Goal: Task Accomplishment & Management: Complete application form

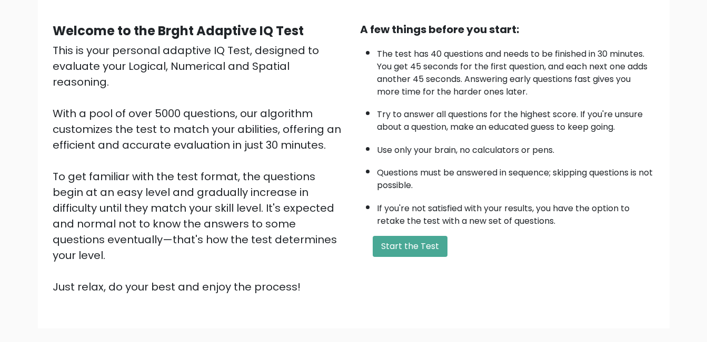
scroll to position [87, 0]
click at [422, 245] on button "Start the Test" at bounding box center [409, 246] width 75 height 21
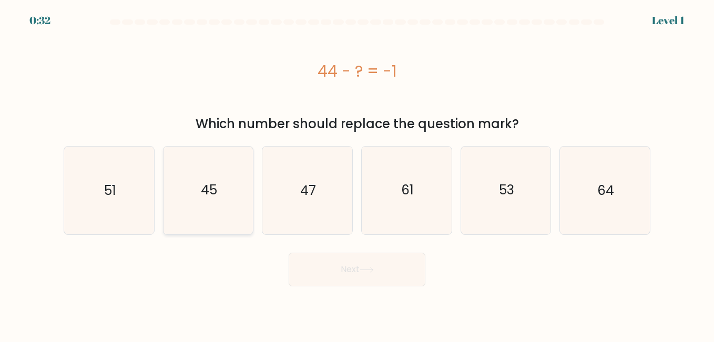
click at [225, 195] on icon "45" at bounding box center [208, 190] width 87 height 87
click at [357, 174] on input "b. 45" at bounding box center [357, 173] width 1 height 3
radio input "true"
click at [358, 278] on button "Next" at bounding box center [357, 270] width 137 height 34
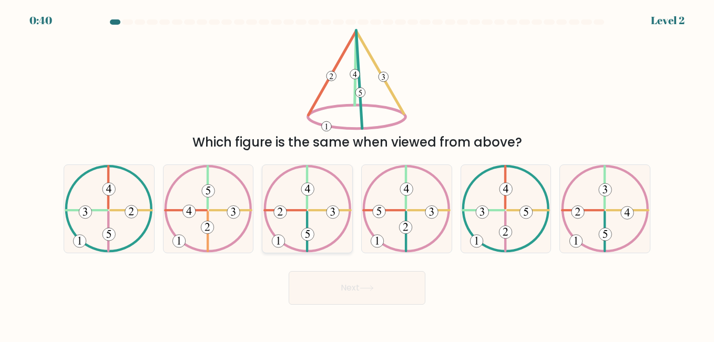
click at [307, 206] on 222 at bounding box center [307, 188] width 0 height 42
click at [357, 174] on input "c." at bounding box center [357, 173] width 1 height 3
radio input "true"
click at [322, 280] on button "Next" at bounding box center [357, 288] width 137 height 34
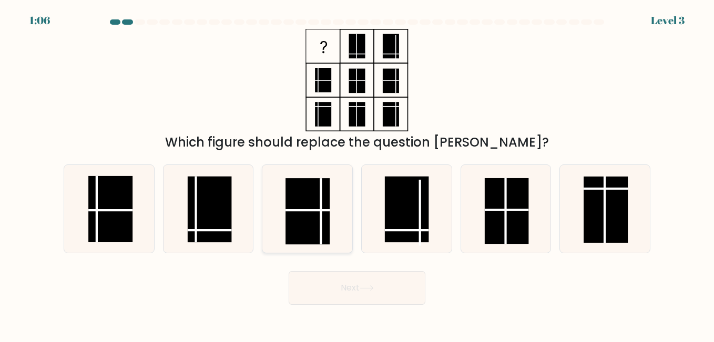
click at [303, 210] on line at bounding box center [308, 210] width 44 height 0
click at [357, 174] on input "c." at bounding box center [357, 173] width 1 height 3
radio input "true"
click at [384, 288] on button "Next" at bounding box center [357, 288] width 137 height 34
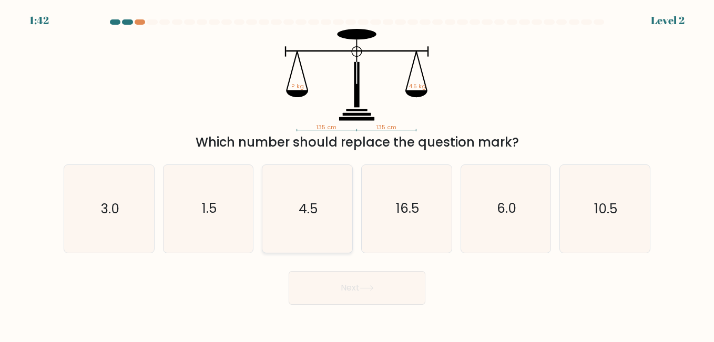
click at [328, 209] on icon "4.5" at bounding box center [307, 208] width 87 height 87
click at [357, 174] on input "c. 4.5" at bounding box center [357, 173] width 1 height 3
radio input "true"
click at [344, 307] on body "1:42 Level 2" at bounding box center [357, 171] width 714 height 342
click at [342, 297] on button "Next" at bounding box center [357, 288] width 137 height 34
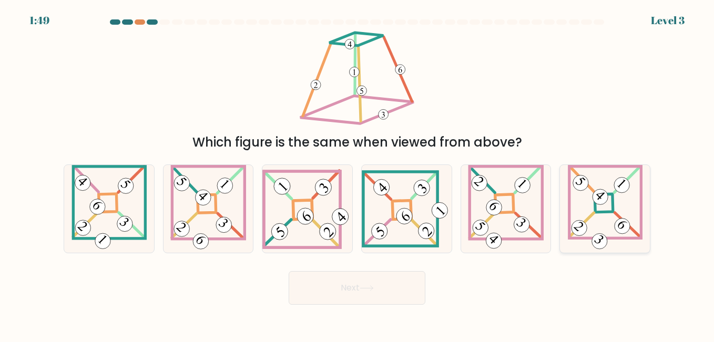
click at [594, 218] on icon at bounding box center [605, 208] width 75 height 87
click at [358, 174] on input "f." at bounding box center [357, 173] width 1 height 3
radio input "true"
click at [319, 279] on button "Next" at bounding box center [357, 288] width 137 height 34
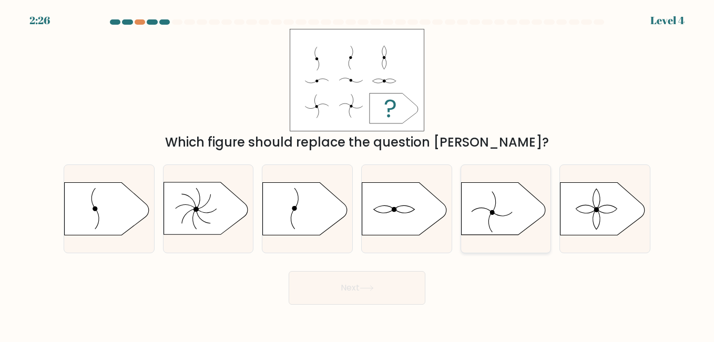
click at [499, 213] on icon at bounding box center [503, 209] width 84 height 53
click at [358, 174] on input "e." at bounding box center [357, 173] width 1 height 3
radio input "true"
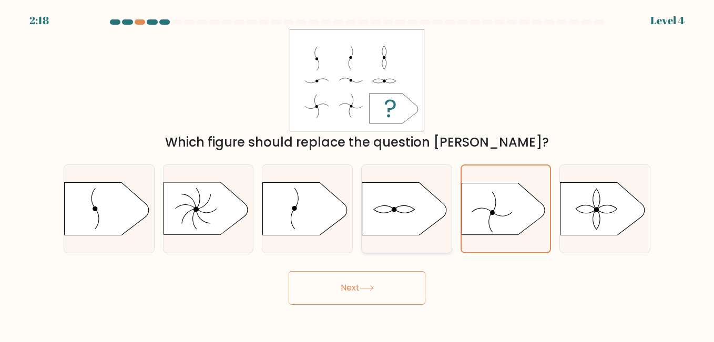
click at [398, 220] on icon at bounding box center [404, 209] width 84 height 53
click at [358, 174] on input "d." at bounding box center [357, 173] width 1 height 3
radio input "true"
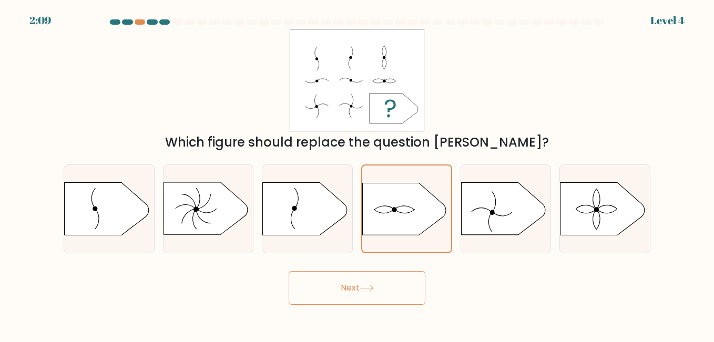
click at [381, 290] on button "Next" at bounding box center [357, 288] width 137 height 34
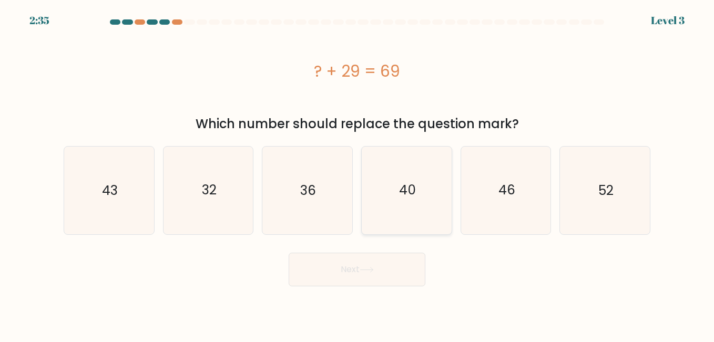
click at [399, 196] on icon "40" at bounding box center [406, 190] width 87 height 87
click at [358, 174] on input "d. 40" at bounding box center [357, 173] width 1 height 3
radio input "true"
click at [381, 277] on button "Next" at bounding box center [357, 270] width 137 height 34
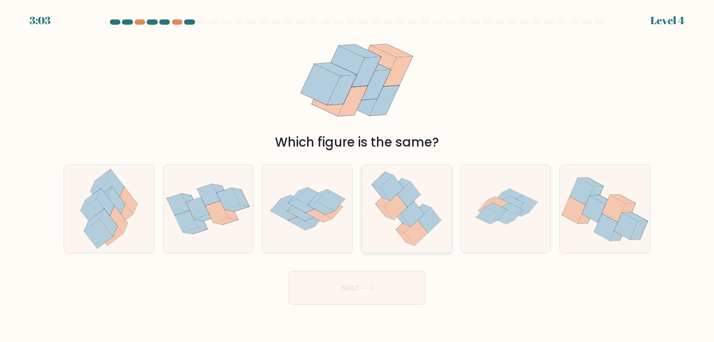
click at [414, 234] on icon at bounding box center [416, 233] width 23 height 25
click at [358, 174] on input "d." at bounding box center [357, 173] width 1 height 3
radio input "true"
click at [406, 285] on button "Next" at bounding box center [357, 288] width 137 height 34
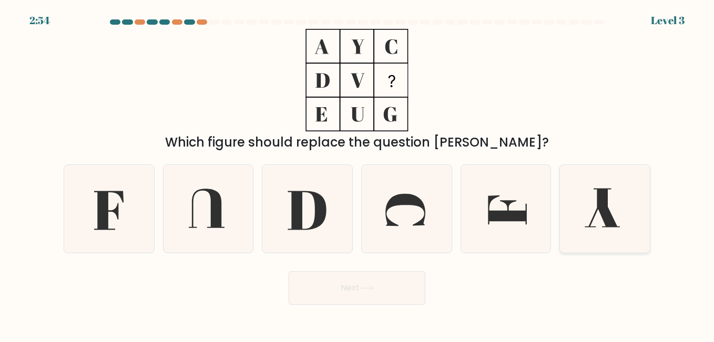
click at [583, 219] on icon at bounding box center [604, 208] width 87 height 87
click at [358, 174] on input "f." at bounding box center [357, 173] width 1 height 3
radio input "true"
click at [351, 289] on button "Next" at bounding box center [357, 288] width 137 height 34
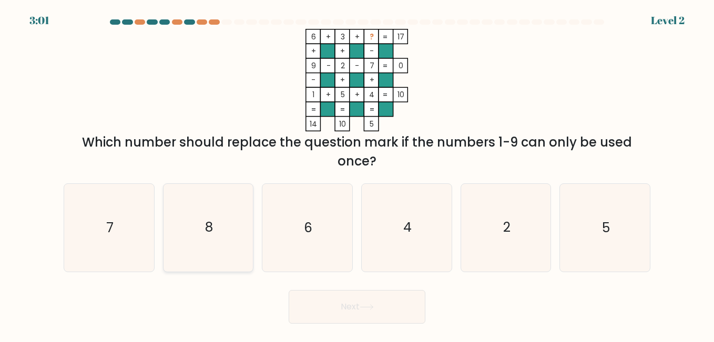
click at [172, 227] on icon "8" at bounding box center [208, 227] width 87 height 87
click at [357, 174] on input "b. 8" at bounding box center [357, 173] width 1 height 3
radio input "true"
click at [364, 307] on icon at bounding box center [367, 308] width 14 height 6
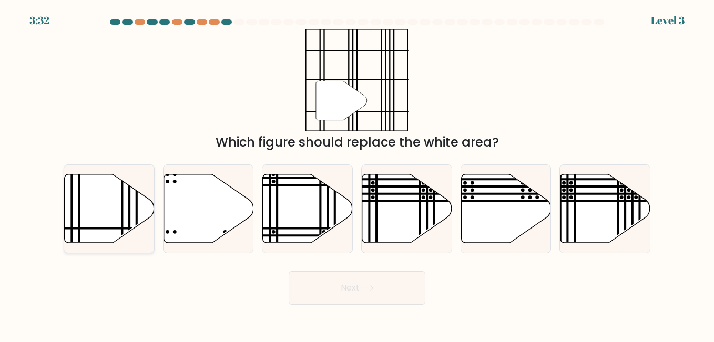
click at [123, 206] on line at bounding box center [123, 172] width 0 height 181
click at [357, 174] on input "a." at bounding box center [357, 173] width 1 height 3
radio input "true"
click at [346, 297] on button "Next" at bounding box center [357, 288] width 137 height 34
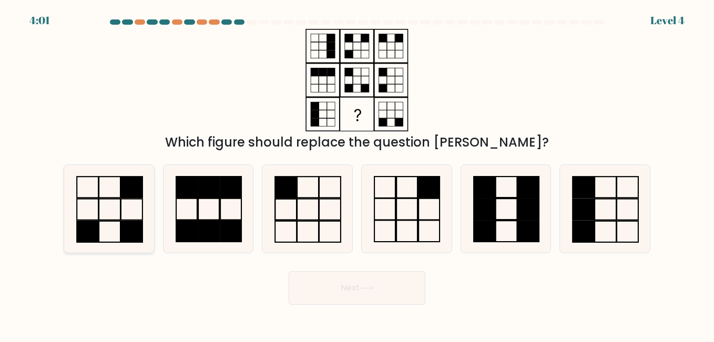
click at [104, 231] on icon at bounding box center [108, 208] width 87 height 87
click at [357, 174] on input "a." at bounding box center [357, 173] width 1 height 3
radio input "true"
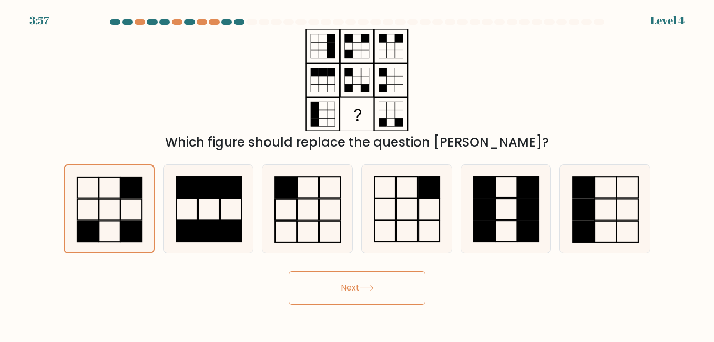
click at [322, 283] on button "Next" at bounding box center [357, 288] width 137 height 34
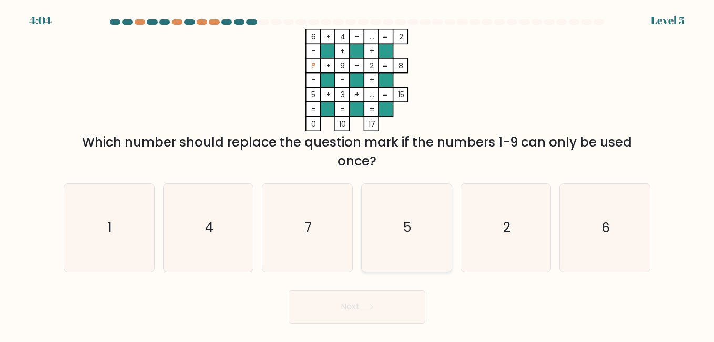
click at [405, 234] on text "5" at bounding box center [408, 228] width 8 height 18
click at [358, 174] on input "d. 5" at bounding box center [357, 173] width 1 height 3
radio input "true"
click at [392, 303] on button "Next" at bounding box center [357, 307] width 137 height 34
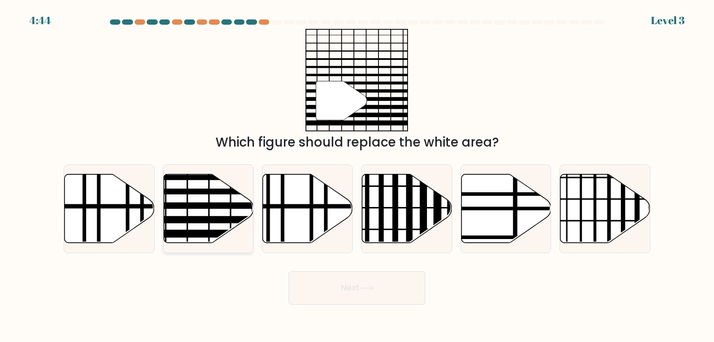
click at [206, 220] on line at bounding box center [235, 220] width 181 height 0
click at [357, 174] on input "b." at bounding box center [357, 173] width 1 height 3
radio input "true"
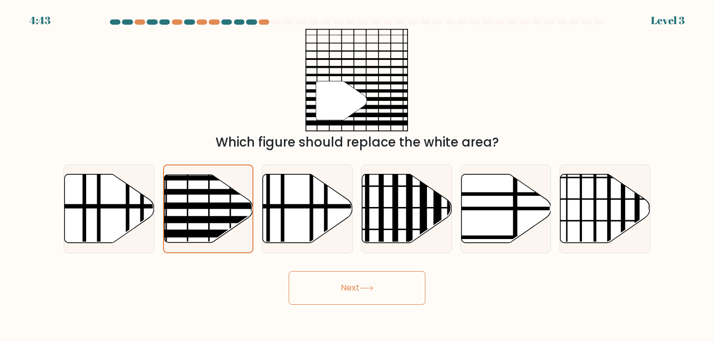
click at [389, 291] on button "Next" at bounding box center [357, 288] width 137 height 34
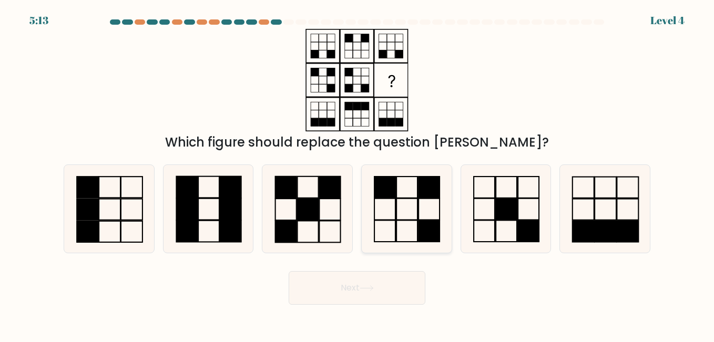
click at [415, 209] on icon at bounding box center [406, 208] width 87 height 87
click at [358, 174] on input "d." at bounding box center [357, 173] width 1 height 3
radio input "true"
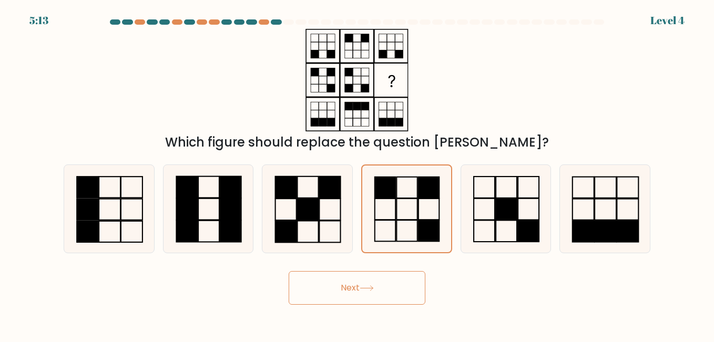
click at [390, 286] on button "Next" at bounding box center [357, 288] width 137 height 34
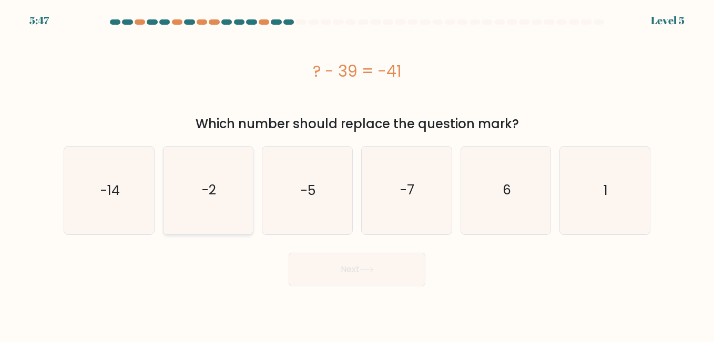
click at [222, 199] on icon "-2" at bounding box center [208, 190] width 87 height 87
click at [357, 174] on input "b. -2" at bounding box center [357, 173] width 1 height 3
radio input "true"
click at [355, 279] on button "Next" at bounding box center [357, 270] width 137 height 34
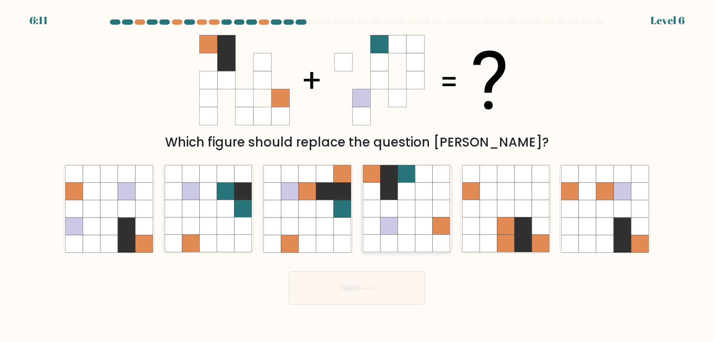
click at [418, 239] on icon at bounding box center [424, 243] width 17 height 17
click at [358, 174] on input "d." at bounding box center [357, 173] width 1 height 3
radio input "true"
click at [387, 295] on button "Next" at bounding box center [357, 288] width 137 height 34
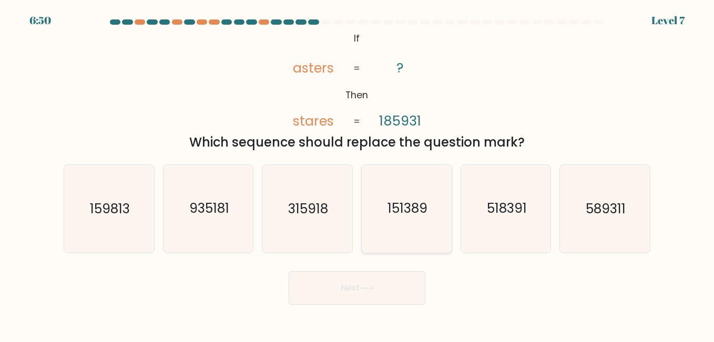
click at [396, 209] on text "151389" at bounding box center [408, 209] width 40 height 18
click at [358, 174] on input "d. 151389" at bounding box center [357, 173] width 1 height 3
radio input "true"
click at [381, 277] on button "Next" at bounding box center [357, 288] width 137 height 34
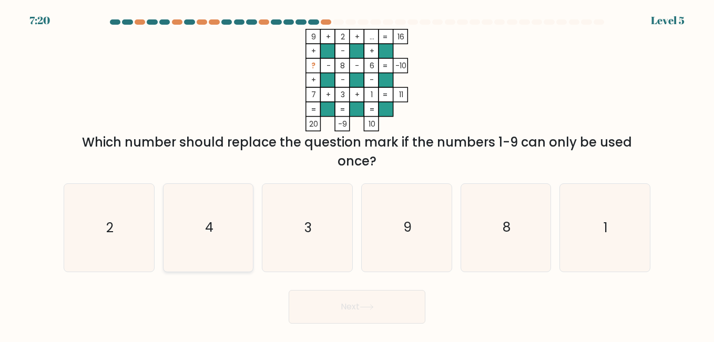
click at [203, 224] on icon "4" at bounding box center [208, 227] width 87 height 87
click at [357, 174] on input "b. 4" at bounding box center [357, 173] width 1 height 3
radio input "true"
click at [353, 303] on button "Next" at bounding box center [357, 307] width 137 height 34
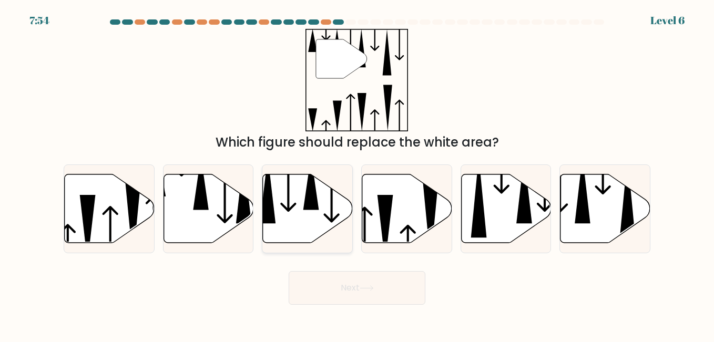
click at [310, 222] on icon at bounding box center [308, 209] width 90 height 69
click at [357, 174] on input "c." at bounding box center [357, 173] width 1 height 3
radio input "true"
click at [378, 285] on button "Next" at bounding box center [357, 288] width 137 height 34
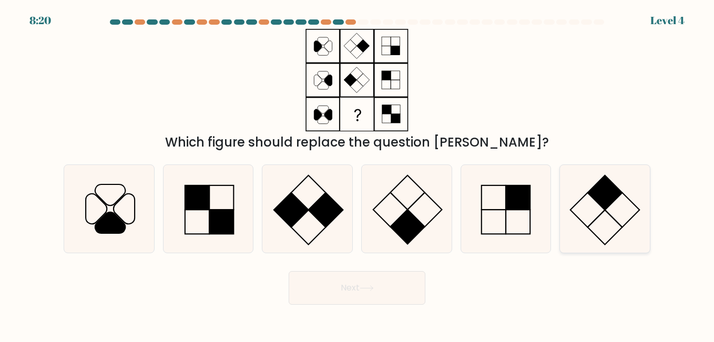
click at [608, 220] on icon at bounding box center [604, 208] width 87 height 87
click at [358, 174] on input "f." at bounding box center [357, 173] width 1 height 3
radio input "true"
click at [404, 212] on icon at bounding box center [406, 208] width 87 height 87
click at [358, 174] on input "d." at bounding box center [357, 173] width 1 height 3
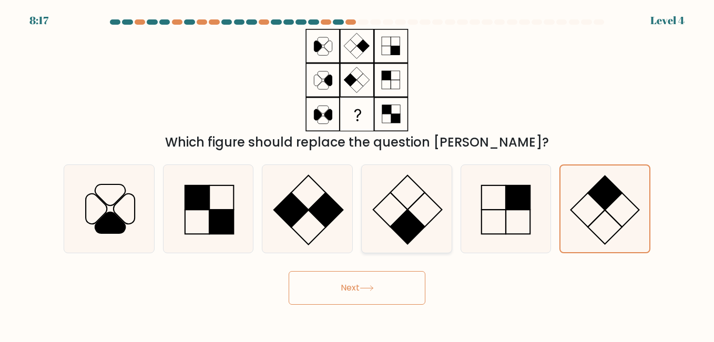
radio input "true"
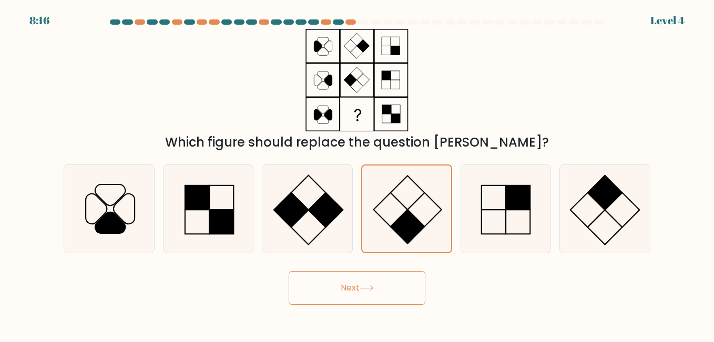
click at [383, 281] on button "Next" at bounding box center [357, 288] width 137 height 34
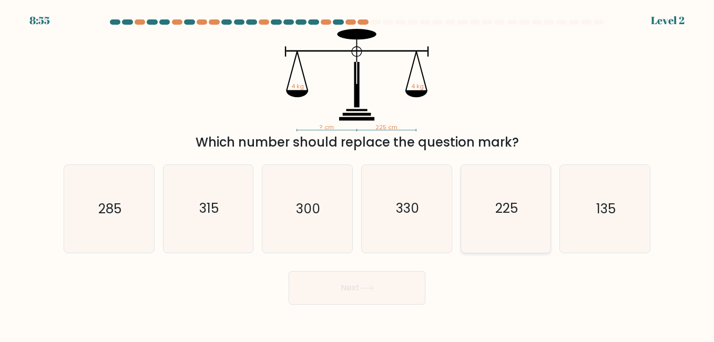
click at [503, 214] on text "225" at bounding box center [507, 209] width 23 height 18
click at [358, 174] on input "e. 225" at bounding box center [357, 173] width 1 height 3
radio input "true"
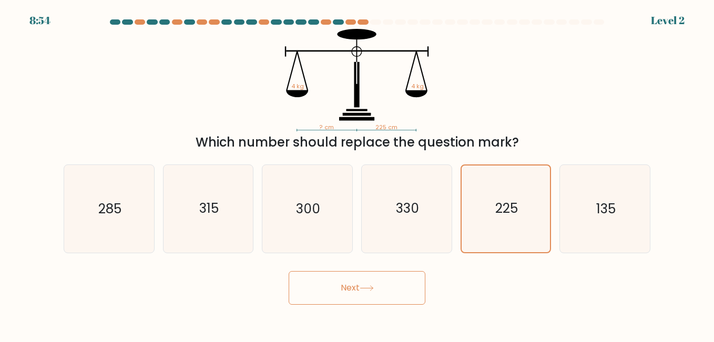
click at [365, 289] on icon at bounding box center [367, 289] width 14 height 6
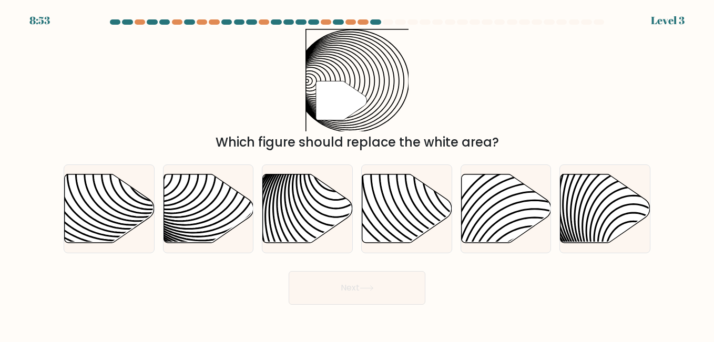
click at [357, 302] on button "Next" at bounding box center [357, 288] width 137 height 34
click at [288, 203] on icon at bounding box center [308, 209] width 90 height 69
click at [357, 174] on input "c." at bounding box center [357, 173] width 1 height 3
radio input "true"
click at [394, 287] on button "Next" at bounding box center [357, 288] width 137 height 34
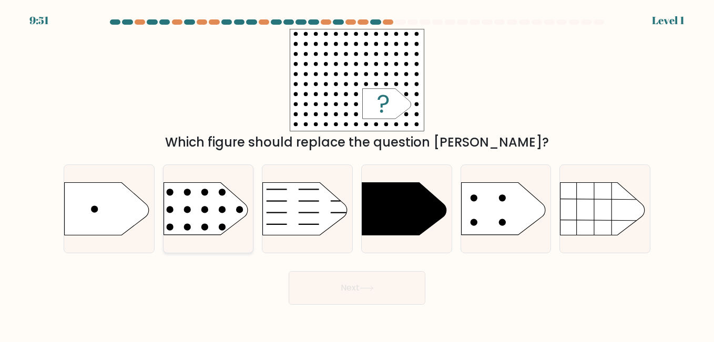
click at [224, 202] on rect at bounding box center [154, 168] width 234 height 178
click at [357, 174] on input "b." at bounding box center [357, 173] width 1 height 3
radio input "true"
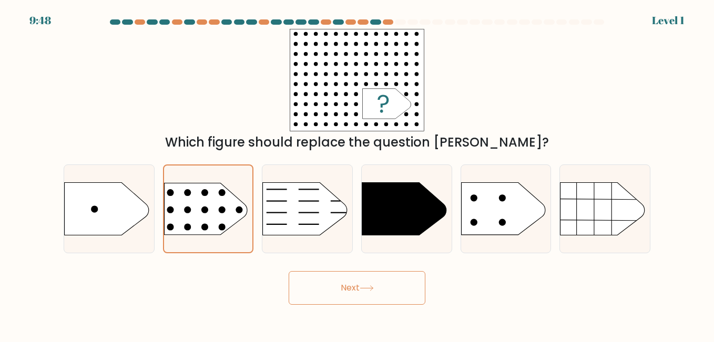
click at [332, 291] on button "Next" at bounding box center [357, 288] width 137 height 34
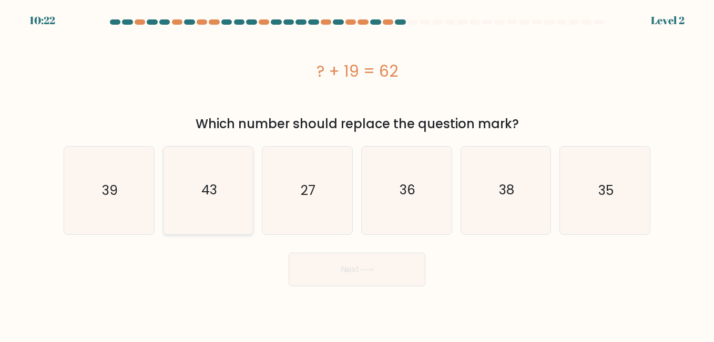
click at [181, 206] on icon "43" at bounding box center [208, 190] width 87 height 87
click at [357, 174] on input "b. 43" at bounding box center [357, 173] width 1 height 3
radio input "true"
click at [324, 266] on button "Next" at bounding box center [357, 270] width 137 height 34
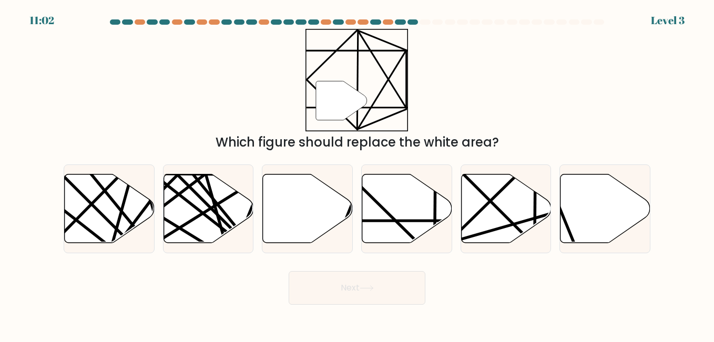
click at [487, 294] on div "Next" at bounding box center [357, 285] width 600 height 39
click at [398, 216] on icon at bounding box center [407, 209] width 90 height 69
click at [358, 174] on input "d." at bounding box center [357, 173] width 1 height 3
radio input "true"
click at [380, 293] on button "Next" at bounding box center [357, 288] width 137 height 34
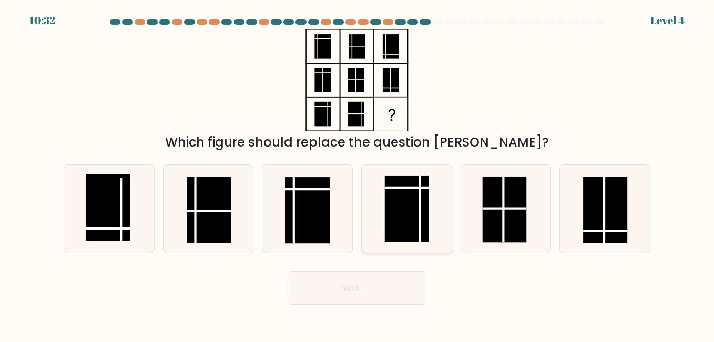
click at [401, 231] on rect at bounding box center [407, 209] width 44 height 66
click at [358, 174] on input "d." at bounding box center [357, 173] width 1 height 3
radio input "true"
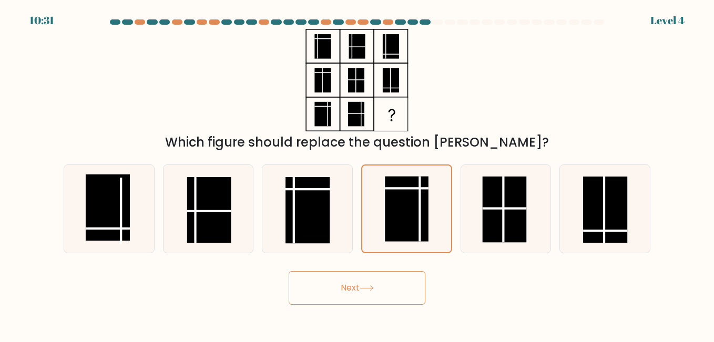
click at [375, 282] on button "Next" at bounding box center [357, 288] width 137 height 34
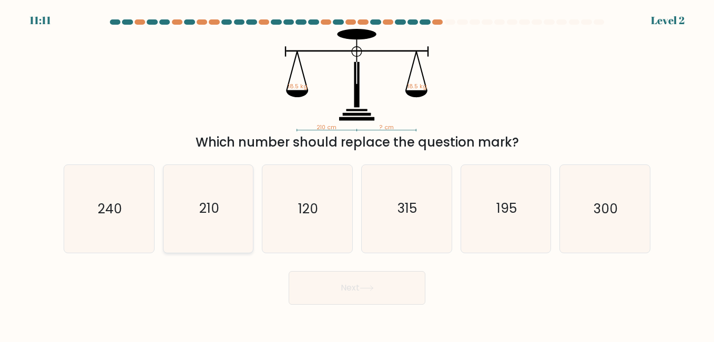
click at [237, 215] on icon "210" at bounding box center [208, 208] width 87 height 87
click at [357, 174] on input "b. 210" at bounding box center [357, 173] width 1 height 3
radio input "true"
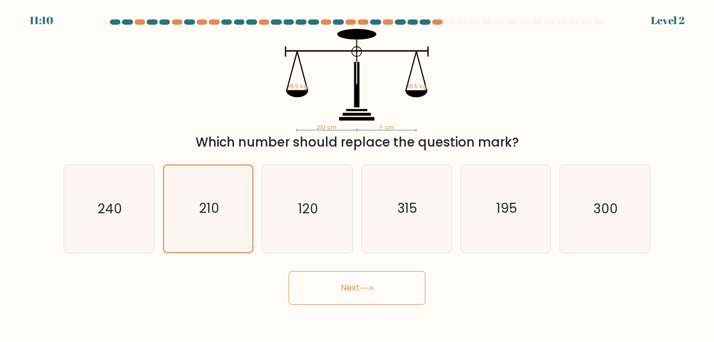
drag, startPoint x: 304, startPoint y: 290, endPoint x: 307, endPoint y: 276, distance: 14.6
click at [305, 289] on button "Next" at bounding box center [357, 288] width 137 height 34
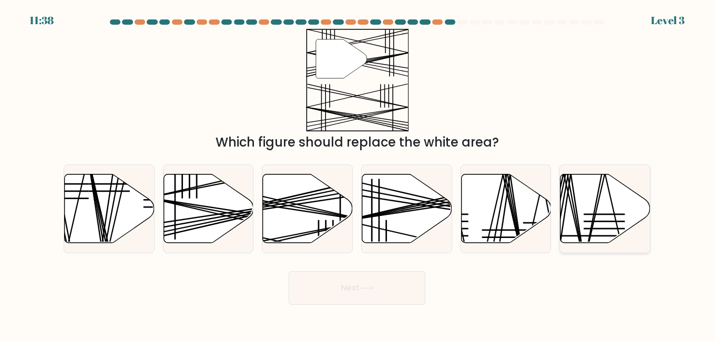
click at [606, 224] on icon at bounding box center [606, 209] width 90 height 69
click at [358, 174] on input "f." at bounding box center [357, 173] width 1 height 3
radio input "true"
click at [347, 283] on button "Next" at bounding box center [357, 288] width 137 height 34
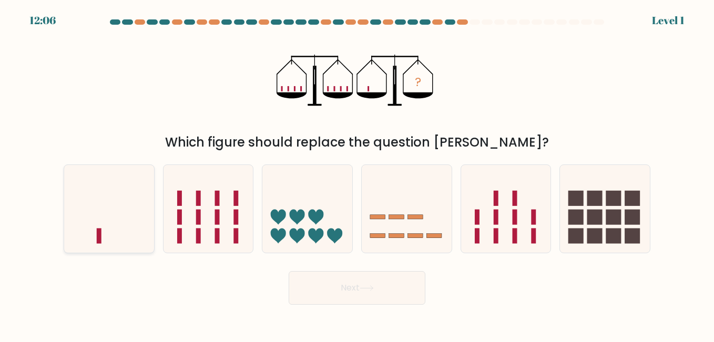
click at [114, 234] on icon at bounding box center [109, 209] width 90 height 74
click at [357, 174] on input "a." at bounding box center [357, 173] width 1 height 3
radio input "true"
click at [319, 289] on button "Next" at bounding box center [357, 288] width 137 height 34
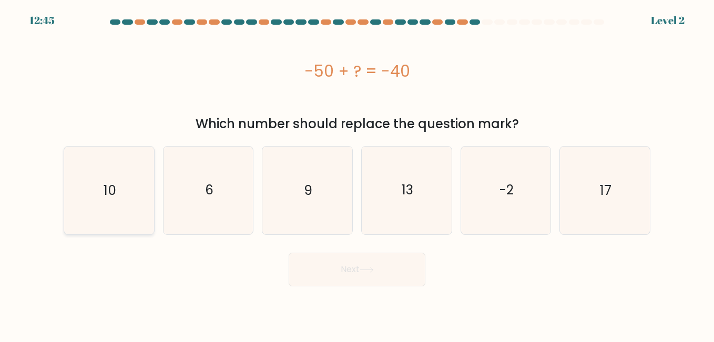
click at [136, 182] on icon "10" at bounding box center [108, 190] width 87 height 87
click at [357, 174] on input "a. 10" at bounding box center [357, 173] width 1 height 3
radio input "true"
click at [389, 270] on button "Next" at bounding box center [357, 270] width 137 height 34
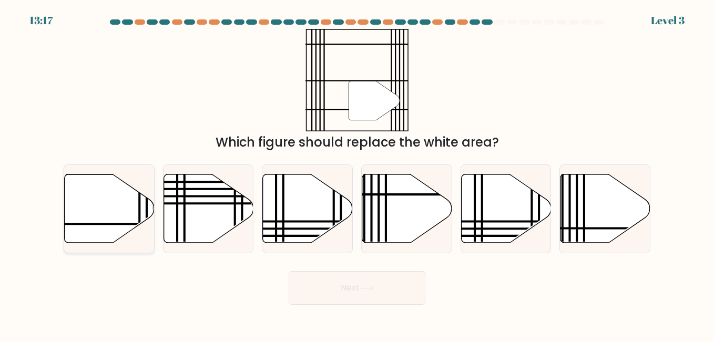
click at [86, 216] on icon at bounding box center [110, 209] width 90 height 69
click at [357, 174] on input "a." at bounding box center [357, 173] width 1 height 3
radio input "true"
click at [317, 289] on button "Next" at bounding box center [357, 288] width 137 height 34
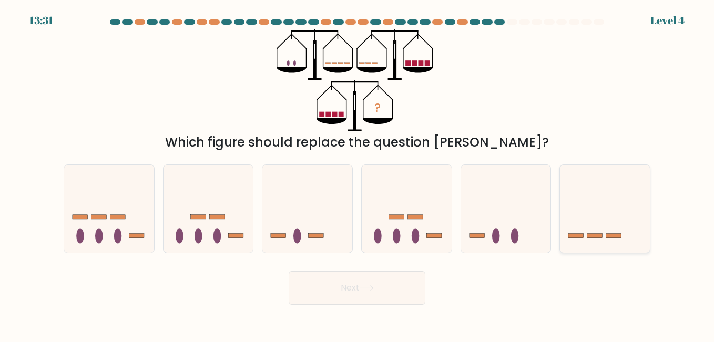
click at [587, 220] on icon at bounding box center [605, 209] width 90 height 74
click at [358, 174] on input "f." at bounding box center [357, 173] width 1 height 3
radio input "true"
click at [386, 291] on button "Next" at bounding box center [357, 288] width 137 height 34
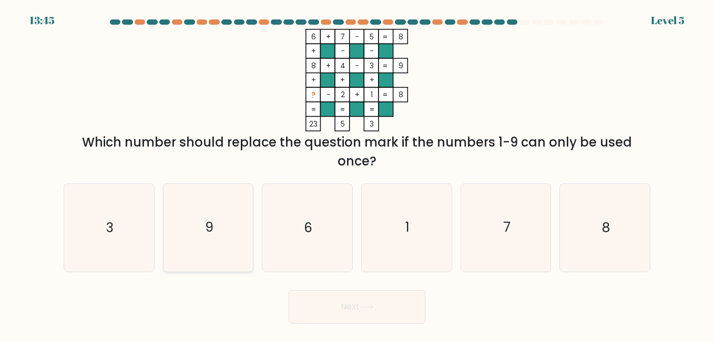
click at [177, 238] on icon "9" at bounding box center [208, 227] width 87 height 87
click at [357, 174] on input "b. 9" at bounding box center [357, 173] width 1 height 3
radio input "true"
click at [330, 315] on button "Next" at bounding box center [357, 307] width 137 height 34
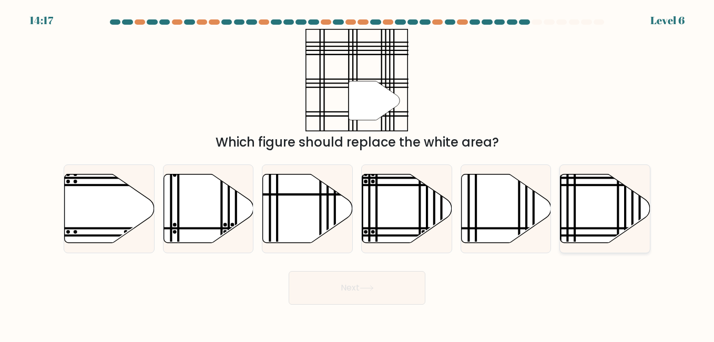
click at [596, 216] on icon at bounding box center [606, 209] width 90 height 69
click at [358, 174] on input "f." at bounding box center [357, 173] width 1 height 3
radio input "true"
click at [375, 295] on button "Next" at bounding box center [357, 288] width 137 height 34
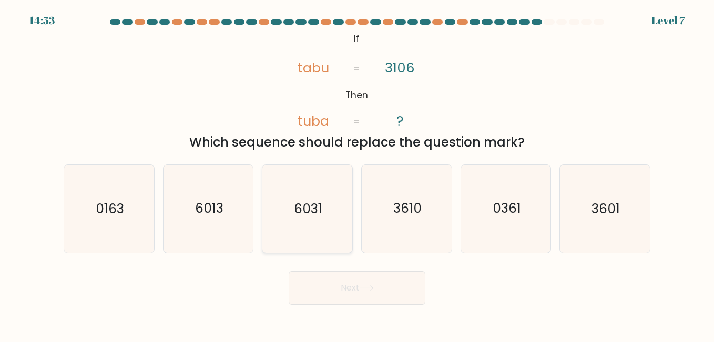
click at [318, 215] on text "6031" at bounding box center [308, 209] width 28 height 18
click at [357, 174] on input "c. 6031" at bounding box center [357, 173] width 1 height 3
radio input "true"
click at [348, 284] on button "Next" at bounding box center [357, 288] width 137 height 34
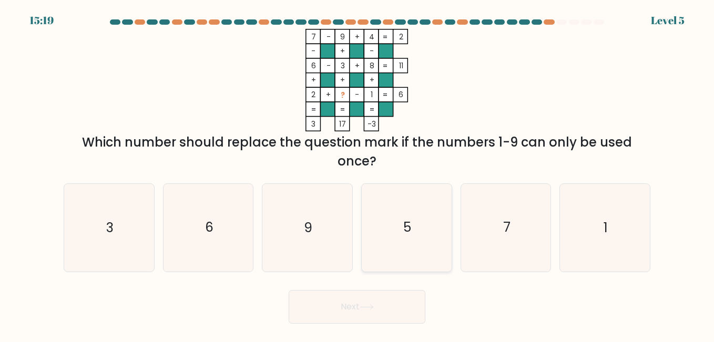
click at [388, 225] on icon "5" at bounding box center [406, 227] width 87 height 87
click at [358, 174] on input "d. 5" at bounding box center [357, 173] width 1 height 3
radio input "true"
click at [386, 309] on button "Next" at bounding box center [357, 307] width 137 height 34
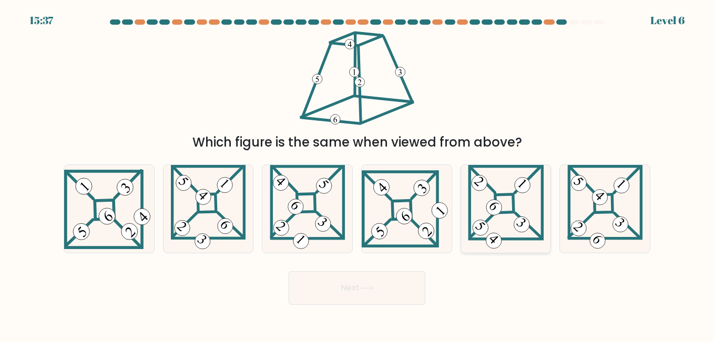
click at [507, 213] on 275 at bounding box center [505, 204] width 18 height 18
click at [358, 174] on input "e." at bounding box center [357, 173] width 1 height 3
radio input "true"
click at [385, 276] on button "Next" at bounding box center [357, 288] width 137 height 34
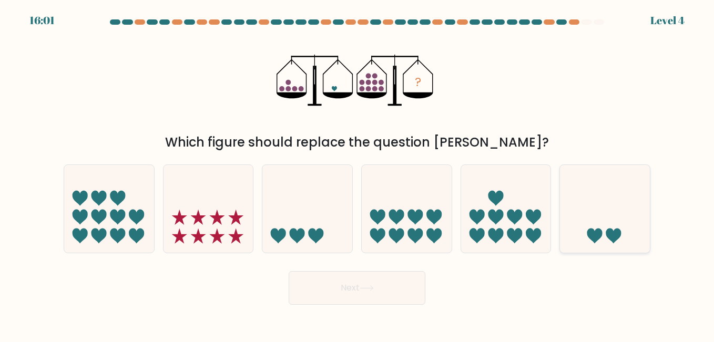
click at [605, 233] on icon at bounding box center [605, 209] width 90 height 74
click at [358, 174] on input "f." at bounding box center [357, 173] width 1 height 3
radio input "true"
click at [404, 293] on button "Next" at bounding box center [357, 288] width 137 height 34
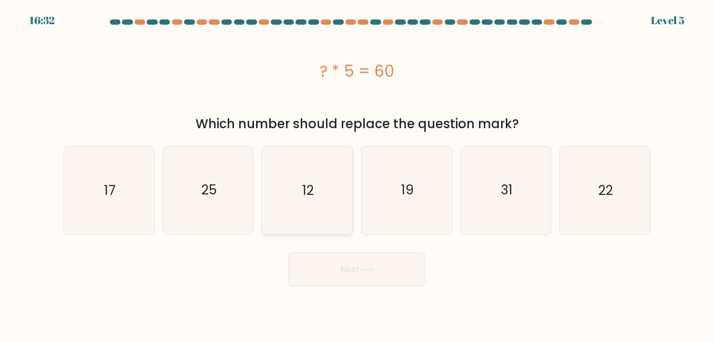
click at [309, 183] on text "12" at bounding box center [309, 191] width 12 height 18
click at [357, 174] on input "c. 12" at bounding box center [357, 173] width 1 height 3
radio input "true"
click at [358, 267] on button "Next" at bounding box center [357, 270] width 137 height 34
